Goal: Check status: Check status

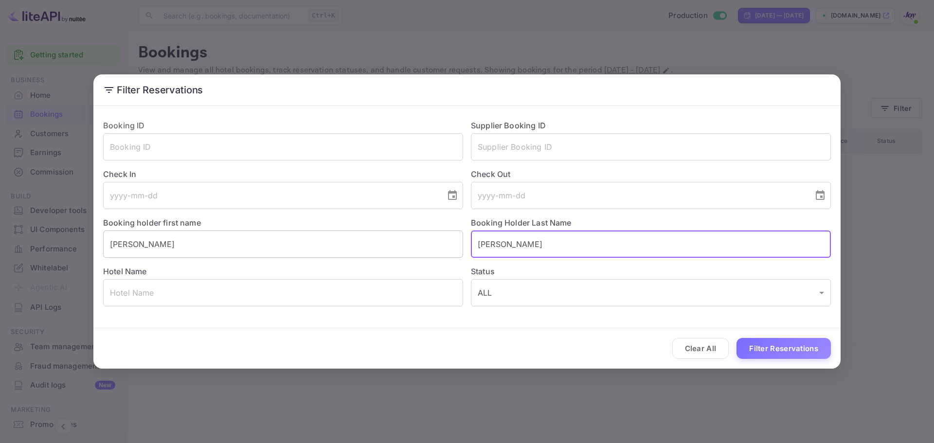
drag, startPoint x: 537, startPoint y: 241, endPoint x: 458, endPoint y: 252, distance: 79.1
click at [458, 252] on div "Booking ID ​ Supplier Booking ID ​ Check In ​ Check Out ​ Booking holder first …" at bounding box center [463, 209] width 736 height 195
paste input "Mhungu"
type input "Mhungu"
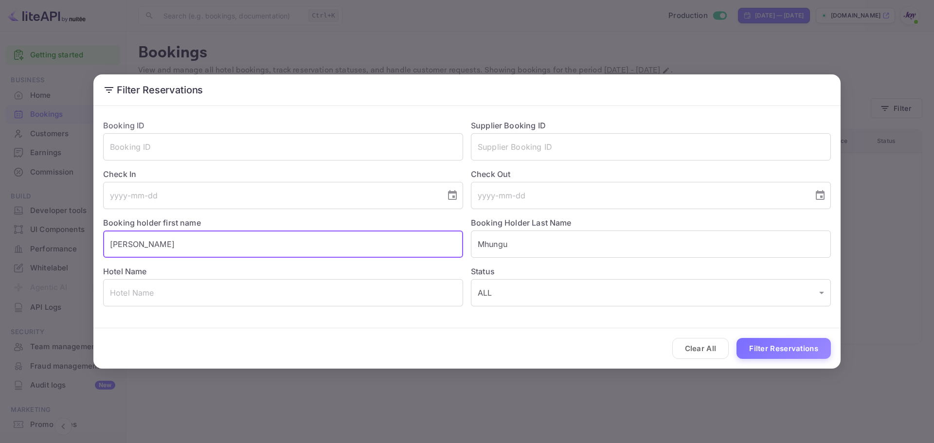
drag, startPoint x: 351, startPoint y: 246, endPoint x: 0, endPoint y: 232, distance: 351.1
click at [0, 232] on div "Filter Reservations Booking ID ​ Supplier Booking ID ​ Check In ​ Check Out ​ B…" at bounding box center [467, 221] width 934 height 443
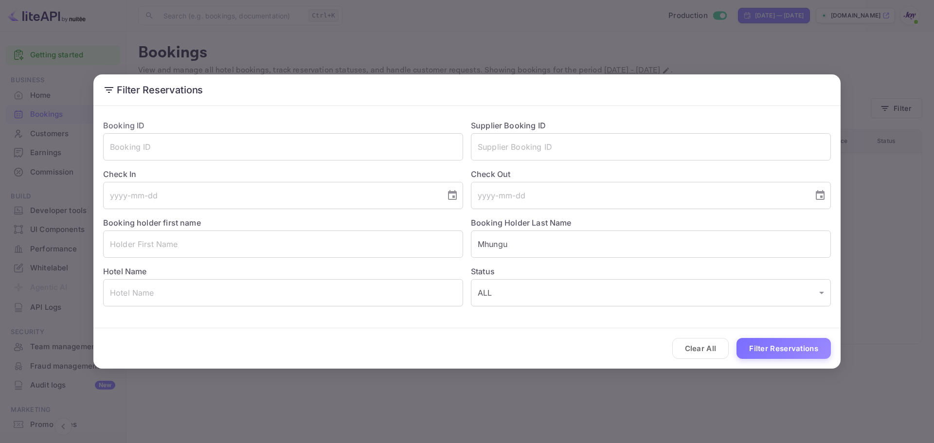
click at [819, 359] on div "Clear All Filter Reservations" at bounding box center [466, 348] width 747 height 40
click at [814, 350] on button "Filter Reservations" at bounding box center [784, 348] width 94 height 21
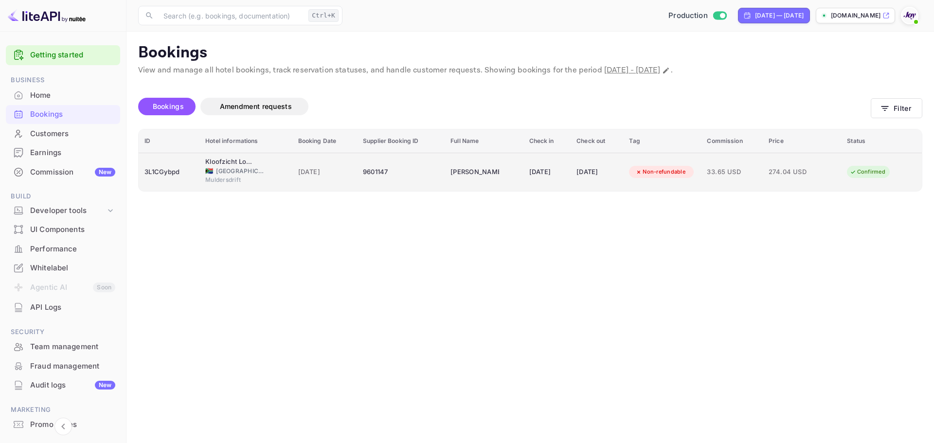
click at [391, 181] on td "9601147" at bounding box center [401, 172] width 88 height 38
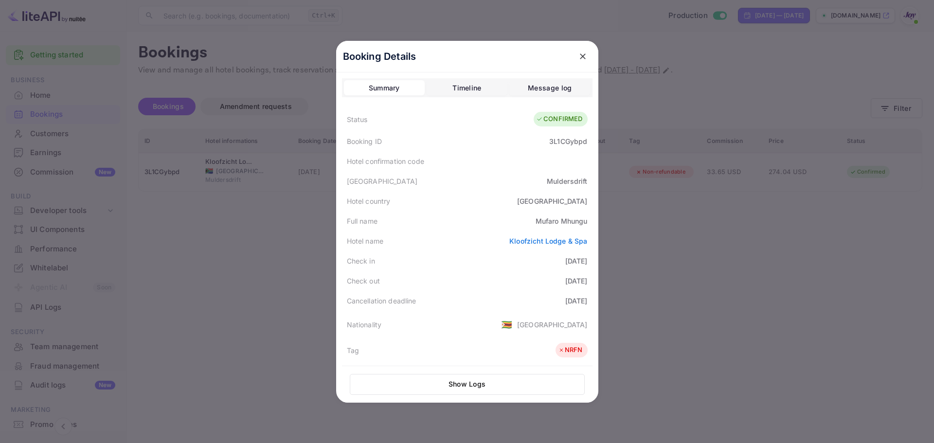
drag, startPoint x: 576, startPoint y: 59, endPoint x: 583, endPoint y: 60, distance: 7.4
click at [578, 58] on icon "close" at bounding box center [583, 57] width 10 height 10
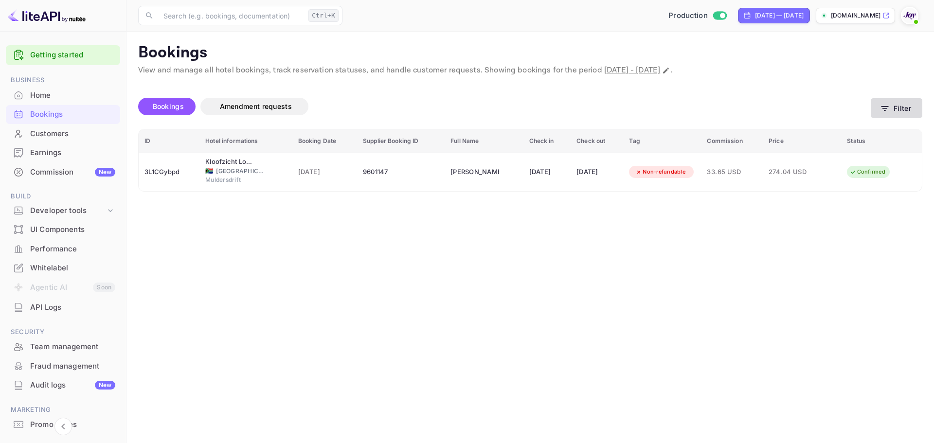
click at [910, 109] on button "Filter" at bounding box center [897, 108] width 52 height 20
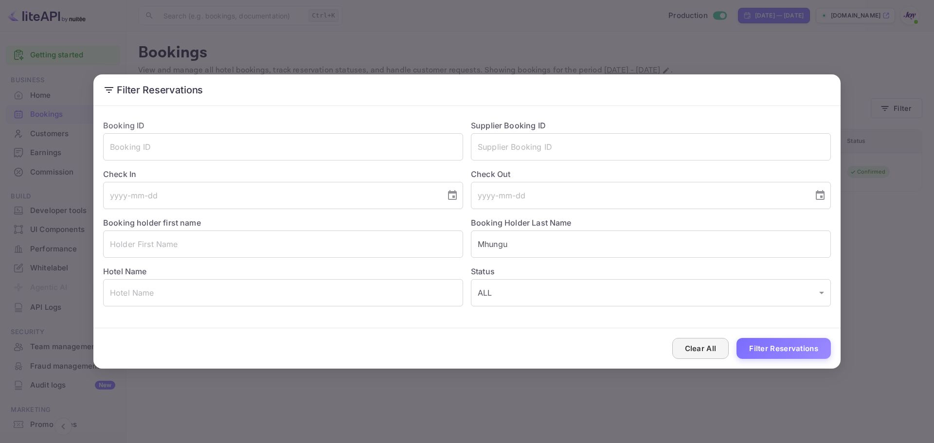
click at [700, 353] on button "Clear All" at bounding box center [700, 348] width 57 height 21
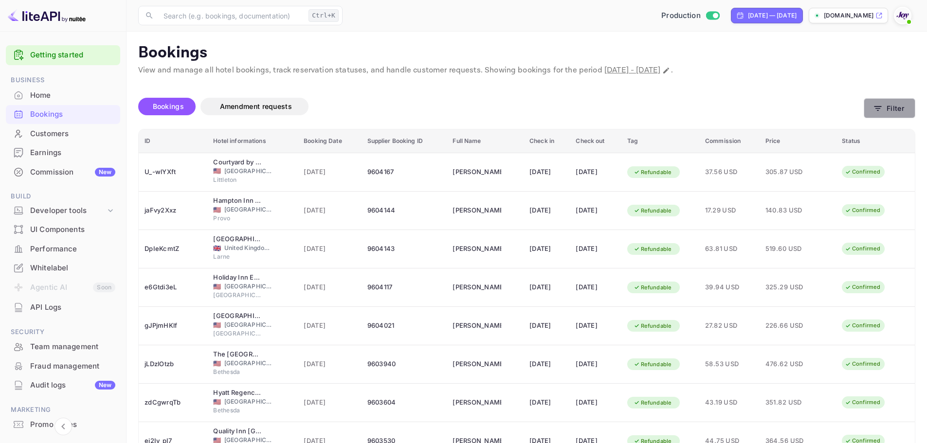
click at [892, 111] on button "Filter" at bounding box center [890, 108] width 52 height 20
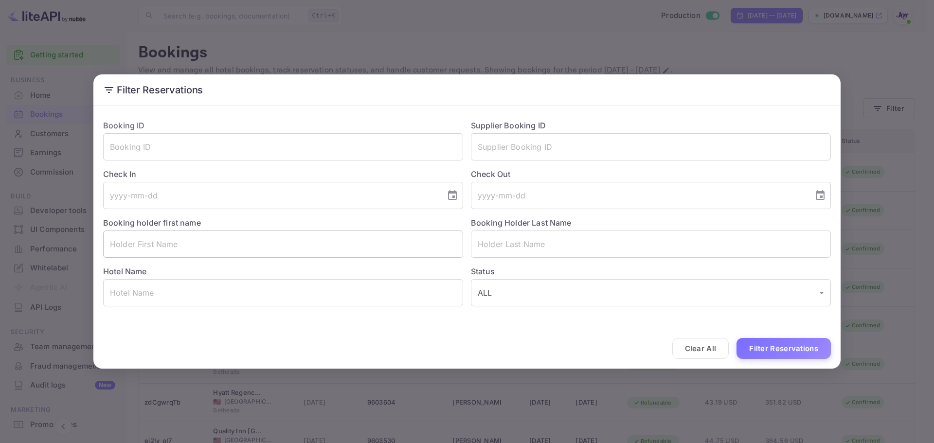
click at [260, 257] on input "text" at bounding box center [283, 244] width 360 height 27
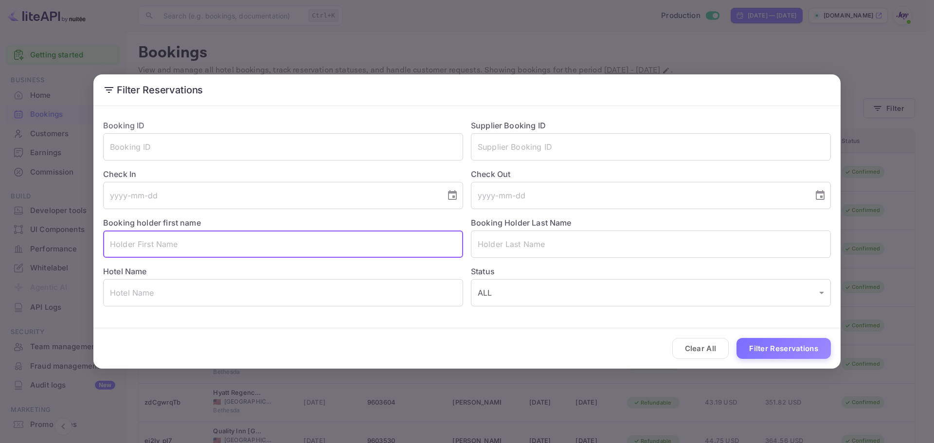
paste input "[PERSON_NAME]"
click at [138, 245] on input "[PERSON_NAME]" at bounding box center [283, 244] width 360 height 27
type input "Trang"
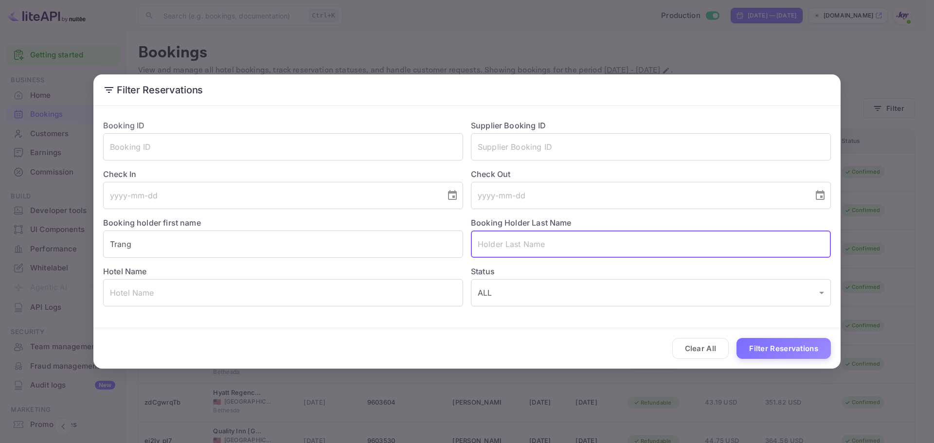
click at [505, 248] on input "text" at bounding box center [651, 244] width 360 height 27
paste input "Ngo"
type input "Ngo"
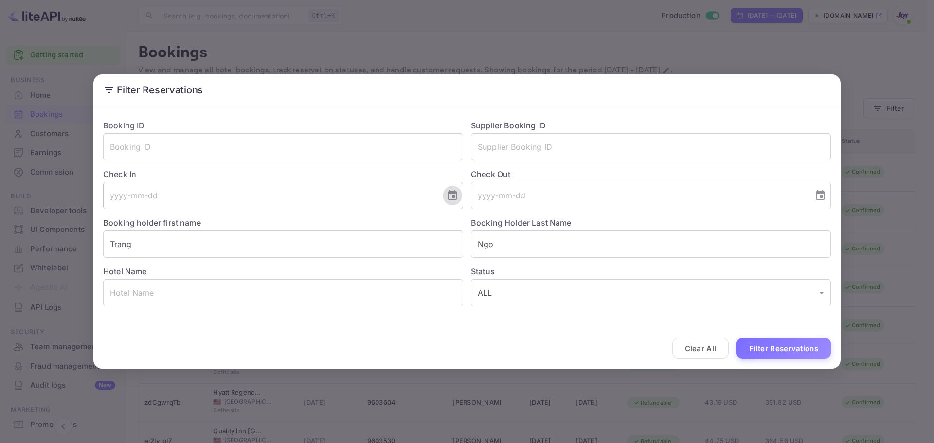
click at [449, 196] on icon "Choose date" at bounding box center [453, 196] width 12 height 12
click at [310, 320] on button "26" at bounding box center [310, 320] width 18 height 18
type input "[DATE]"
click at [592, 195] on input "tel" at bounding box center [639, 195] width 336 height 27
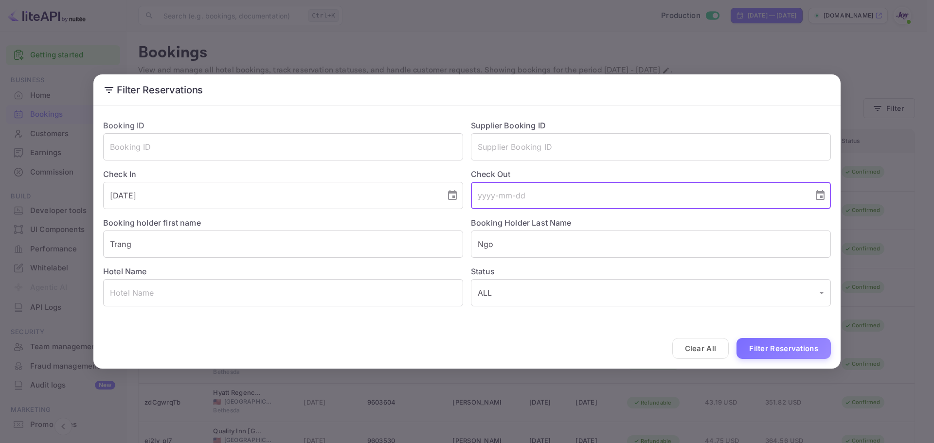
click at [823, 193] on icon "Choose date" at bounding box center [820, 195] width 9 height 10
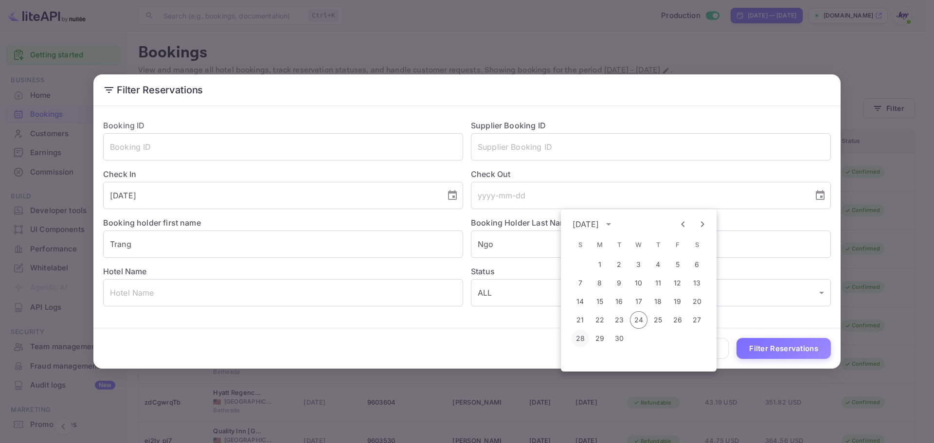
click at [583, 342] on button "28" at bounding box center [581, 339] width 18 height 18
type input "[DATE]"
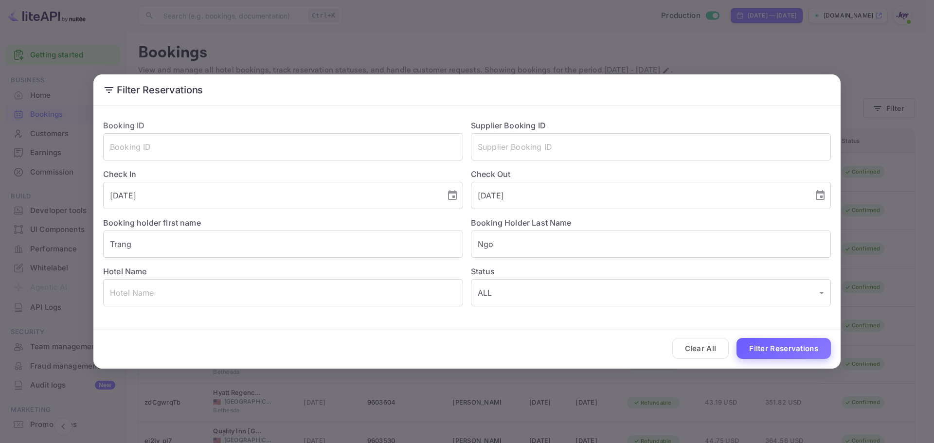
click at [767, 352] on button "Filter Reservations" at bounding box center [784, 348] width 94 height 21
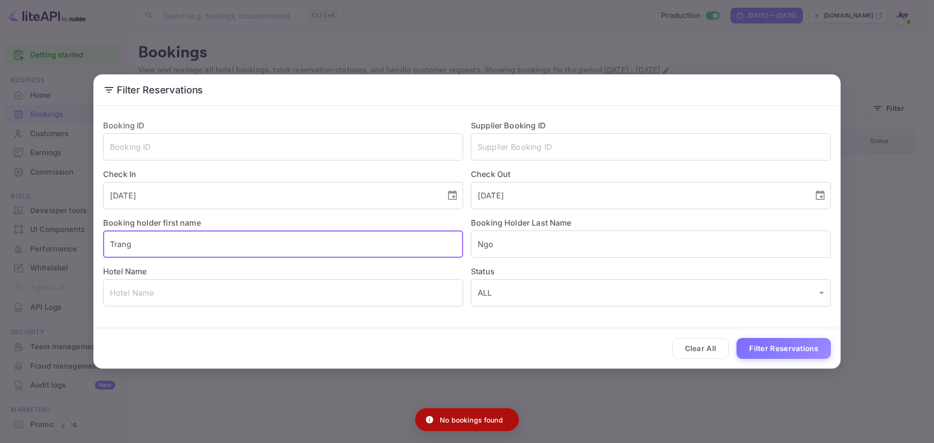
drag, startPoint x: 153, startPoint y: 250, endPoint x: 93, endPoint y: 247, distance: 59.9
click at [93, 247] on div "Booking ID ​ Supplier Booking ID ​ Check In [DATE] ​ Check Out [DATE] ​ Booking…" at bounding box center [466, 213] width 747 height 206
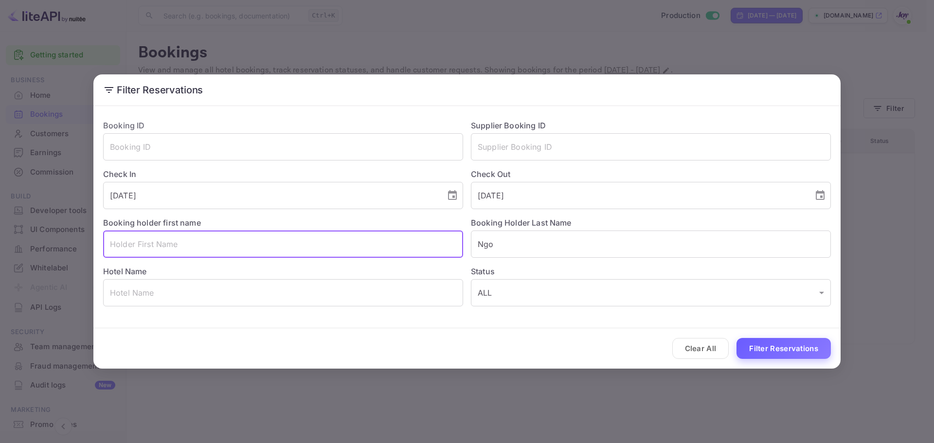
click at [762, 344] on button "Filter Reservations" at bounding box center [784, 348] width 94 height 21
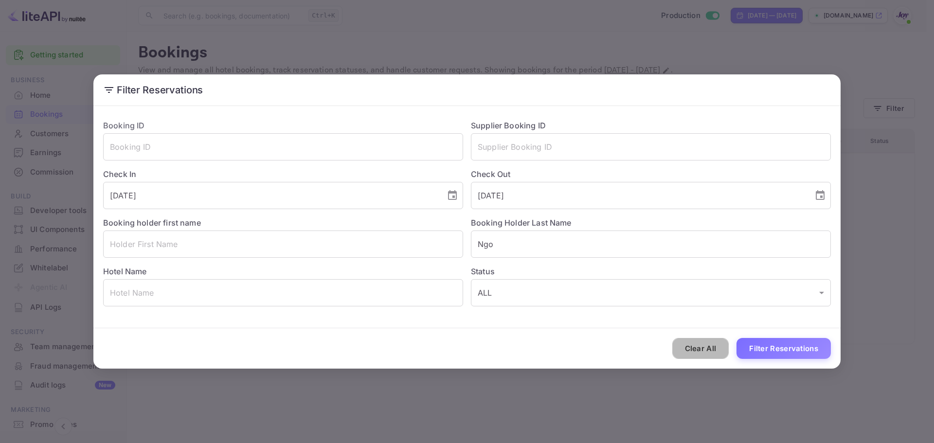
click at [722, 347] on button "Clear All" at bounding box center [700, 348] width 57 height 21
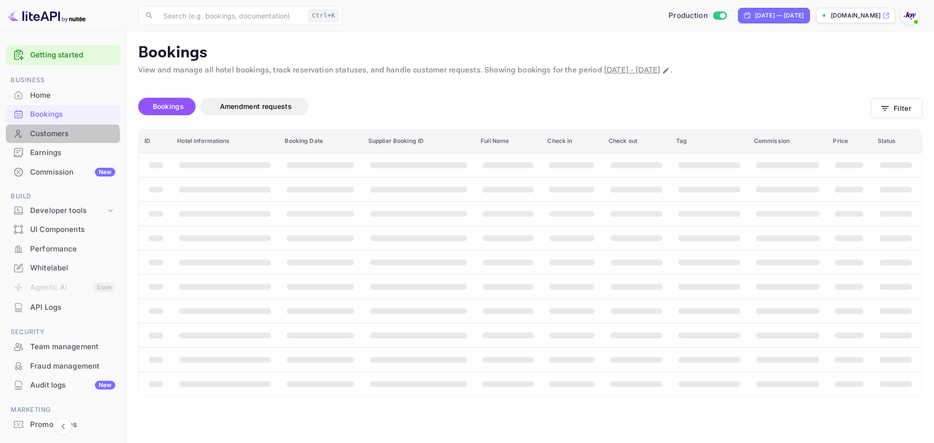
click at [49, 138] on div "Customers" at bounding box center [72, 133] width 85 height 11
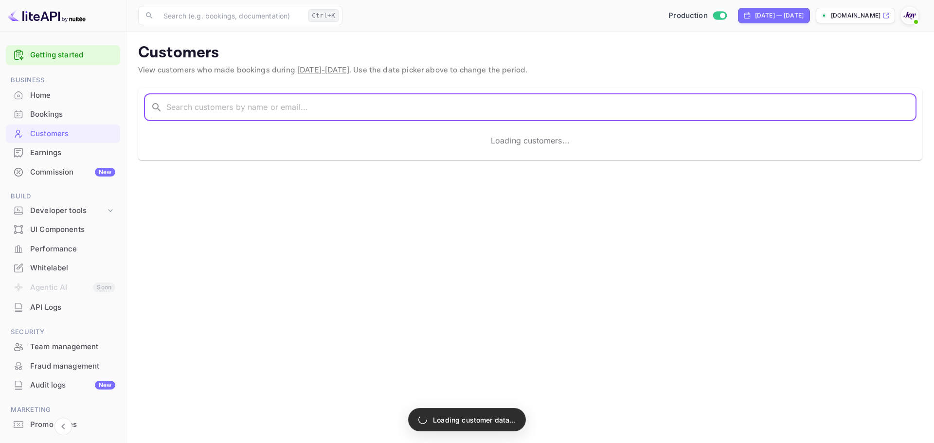
click at [238, 108] on input "text" at bounding box center [541, 107] width 750 height 27
paste input "[PERSON_NAME]"
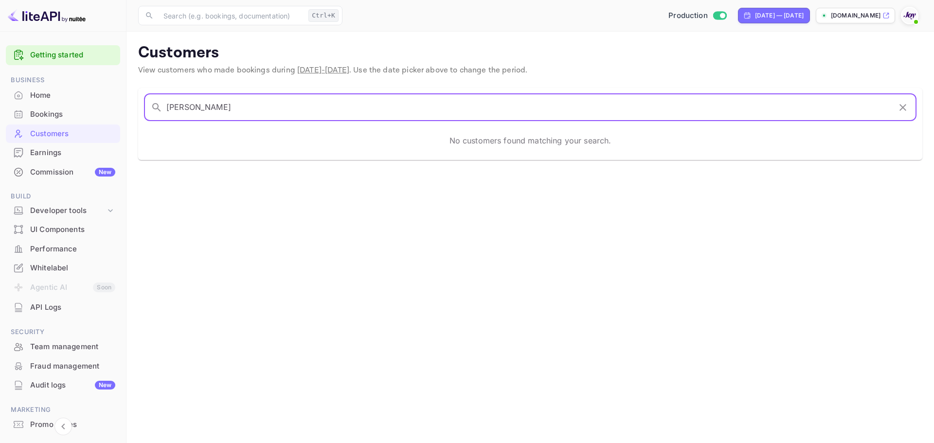
type input "[PERSON_NAME]"
